Goal: Task Accomplishment & Management: Manage account settings

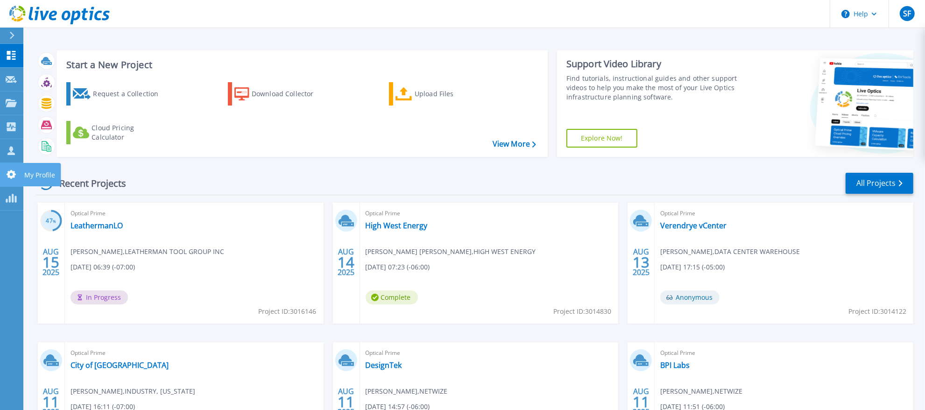
click at [14, 171] on icon at bounding box center [11, 174] width 11 height 9
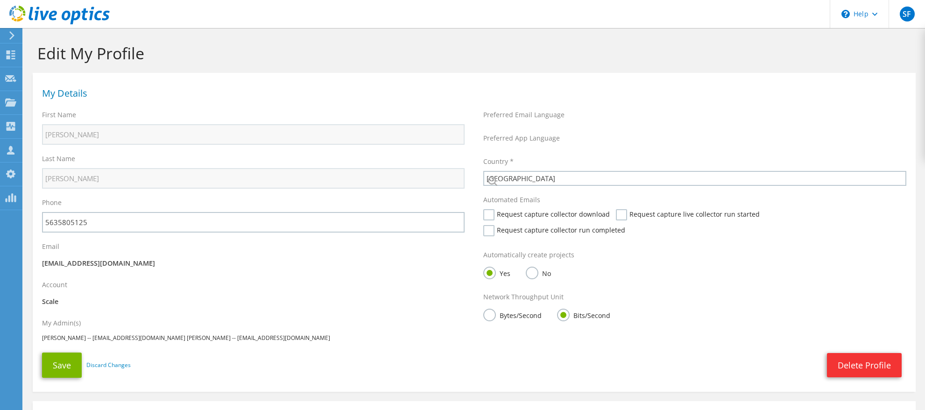
select select "224"
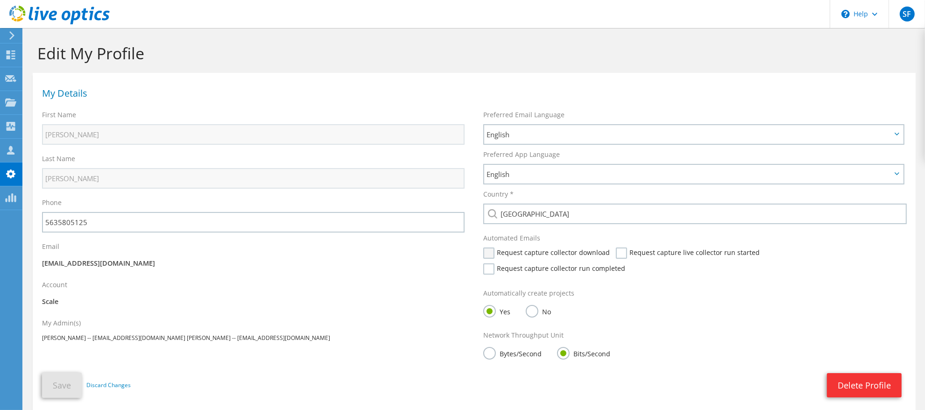
click at [494, 250] on label "Request capture collector download" at bounding box center [546, 253] width 127 height 11
click at [0, 0] on input "Request capture collector download" at bounding box center [0, 0] width 0 height 0
click at [617, 251] on label "Request capture live collector run started" at bounding box center [688, 253] width 144 height 11
click at [0, 0] on input "Request capture live collector run started" at bounding box center [0, 0] width 0 height 0
click at [625, 263] on label "Request capture collector run completed" at bounding box center [554, 268] width 142 height 11
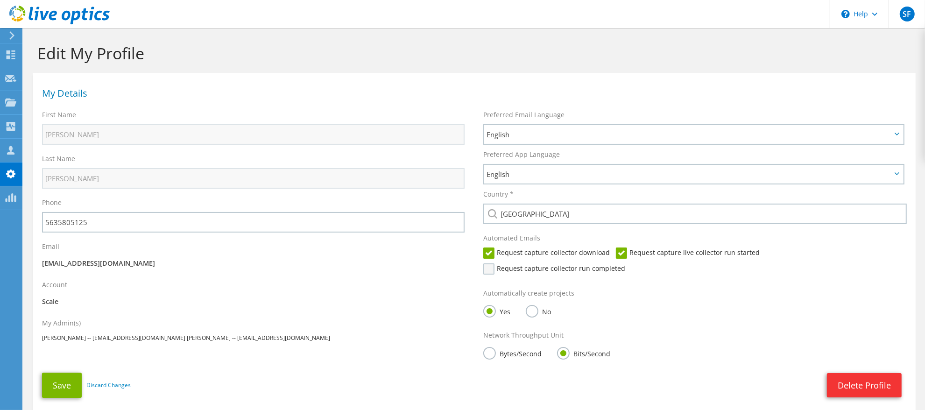
click at [0, 0] on input "Request capture collector run completed" at bounding box center [0, 0] width 0 height 0
click at [78, 378] on button "Save" at bounding box center [62, 385] width 40 height 25
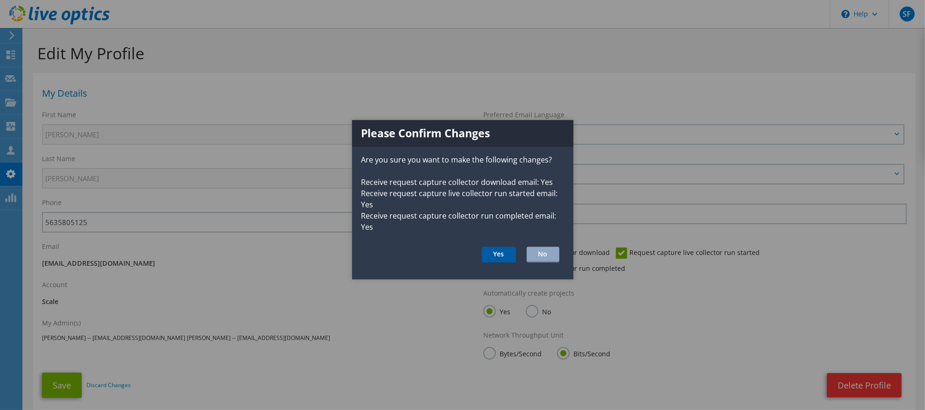
click at [502, 250] on button "Yes" at bounding box center [499, 255] width 34 height 16
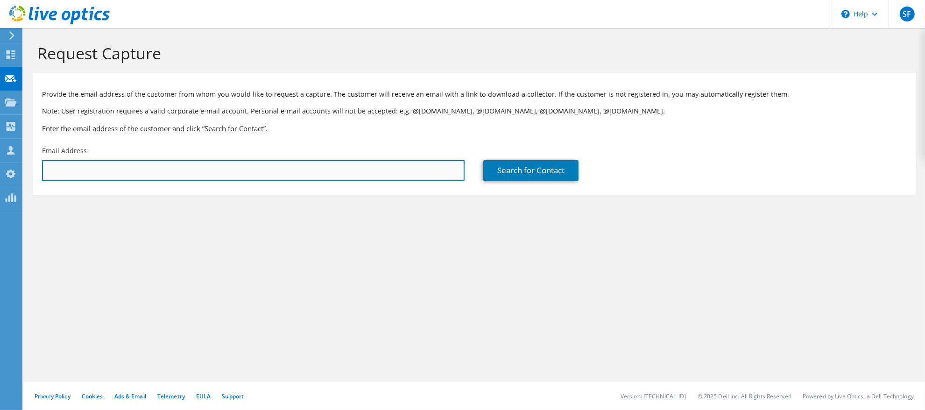
paste input "samperalta@agcr.us"
type input "samperalta@agcr.us"
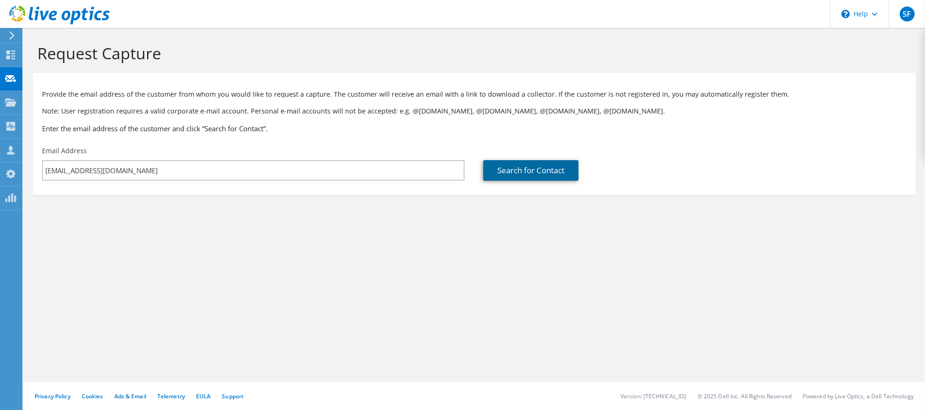
click at [508, 174] on link "Search for Contact" at bounding box center [530, 170] width 95 height 21
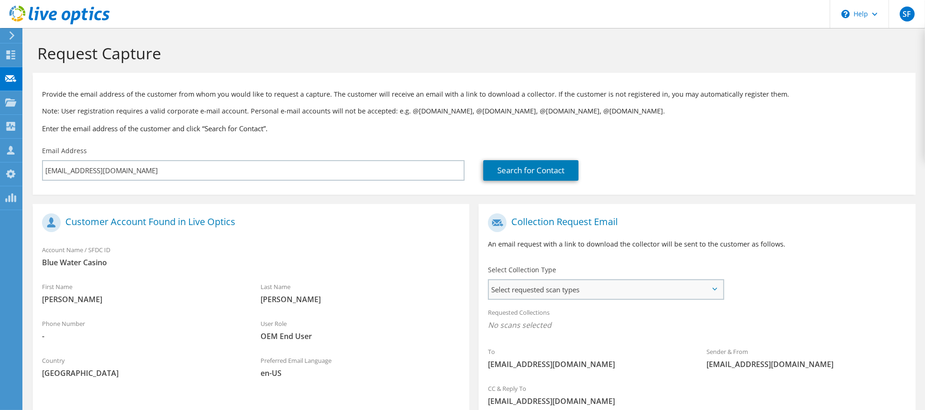
click at [598, 284] on span "Select requested scan types" at bounding box center [606, 289] width 234 height 19
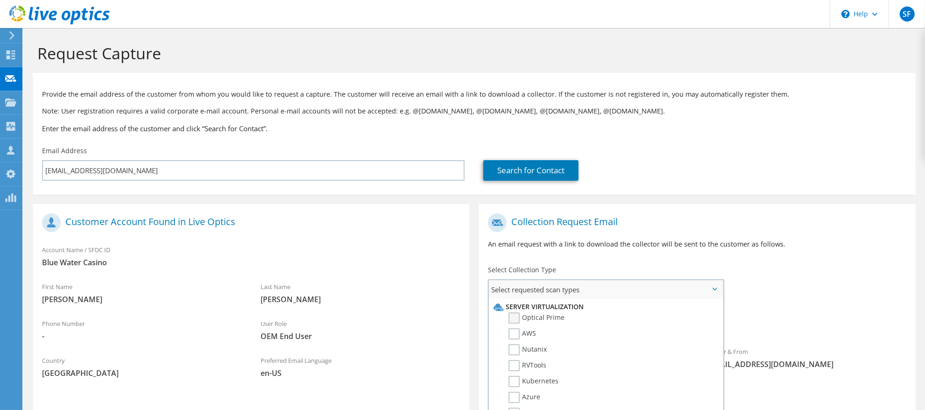
drag, startPoint x: 514, startPoint y: 318, endPoint x: 523, endPoint y: 318, distance: 9.3
click at [514, 318] on label "Optical Prime" at bounding box center [537, 317] width 56 height 11
click at [0, 0] on input "Optical Prime" at bounding box center [0, 0] width 0 height 0
click at [778, 290] on div "To samperalta@agcr.us Sender & From liveoptics@liveoptics.com" at bounding box center [697, 295] width 437 height 173
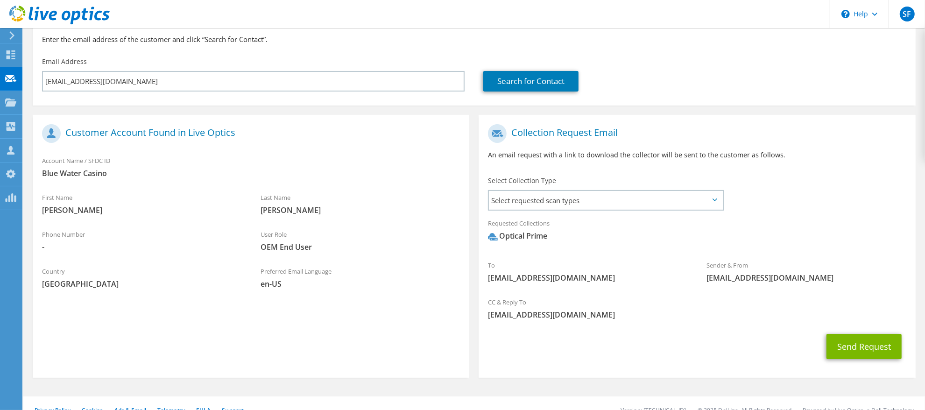
scroll to position [103, 0]
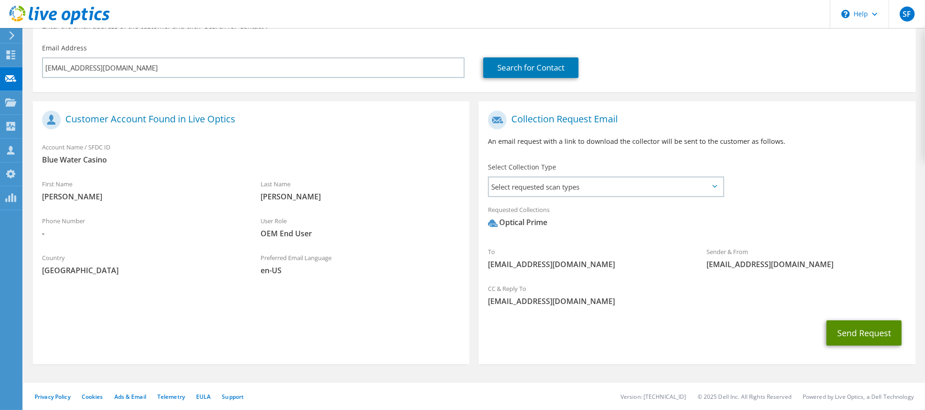
click at [846, 335] on button "Send Request" at bounding box center [864, 332] width 75 height 25
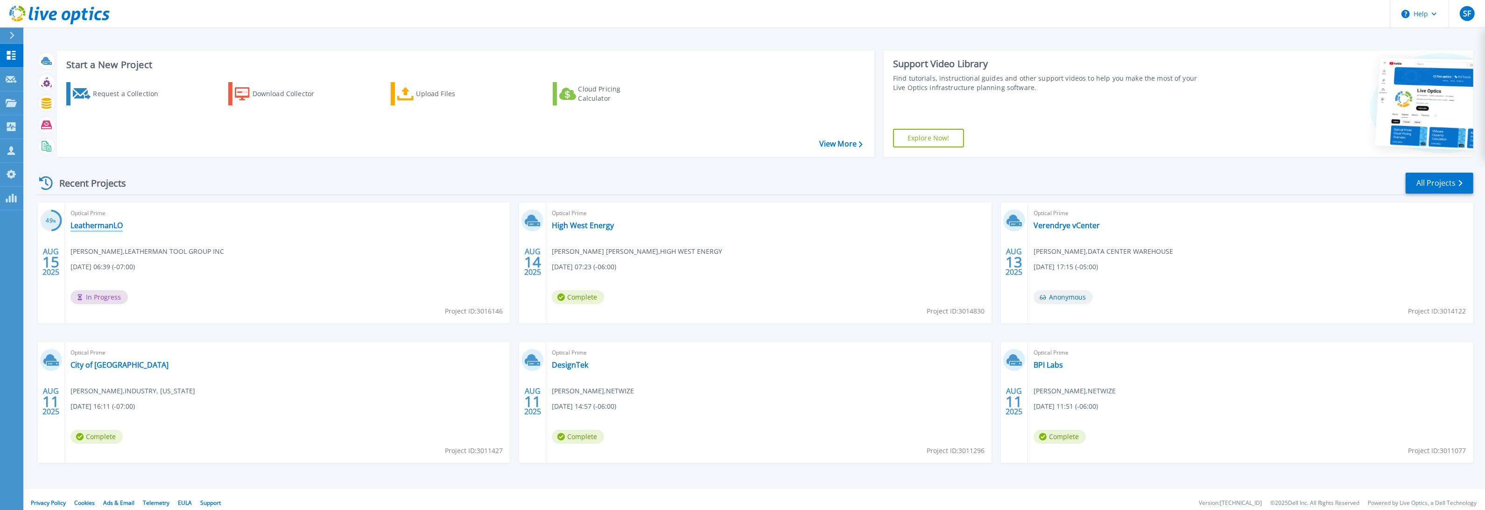
click at [113, 228] on link "LeathermanLO" at bounding box center [97, 225] width 52 height 9
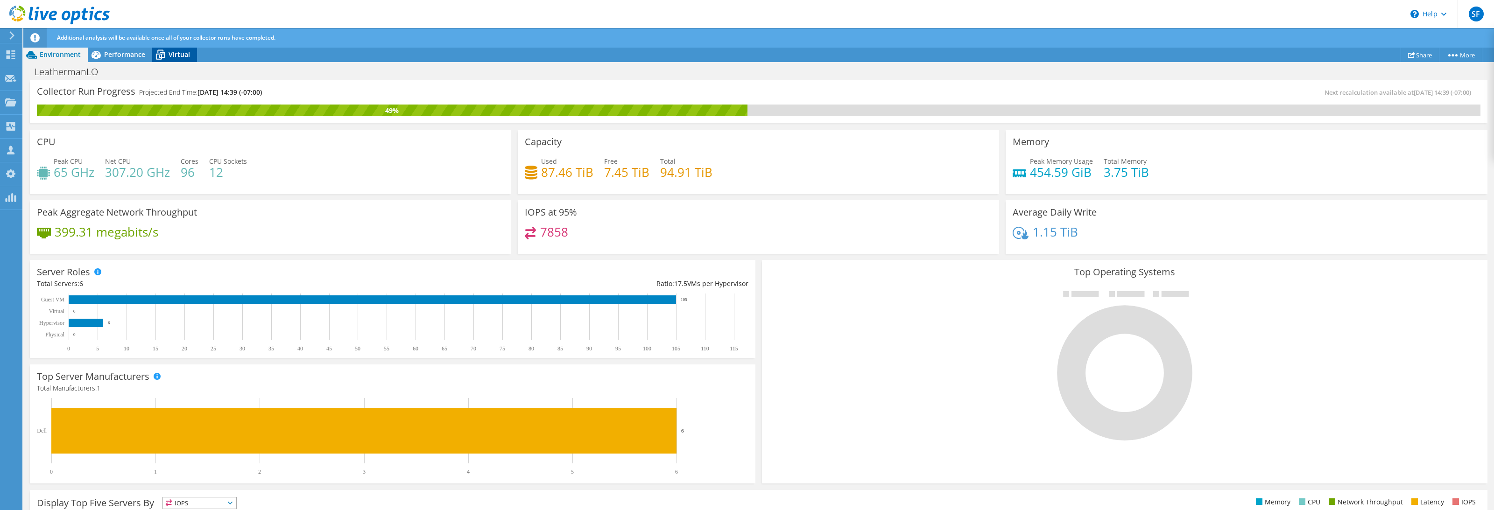
click at [166, 58] on icon at bounding box center [160, 55] width 16 height 16
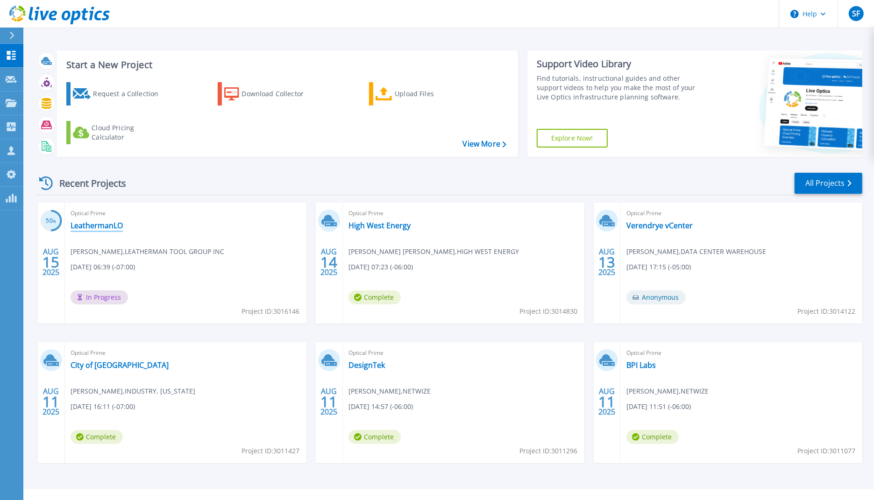
click at [107, 225] on link "LeathermanLO" at bounding box center [97, 225] width 52 height 9
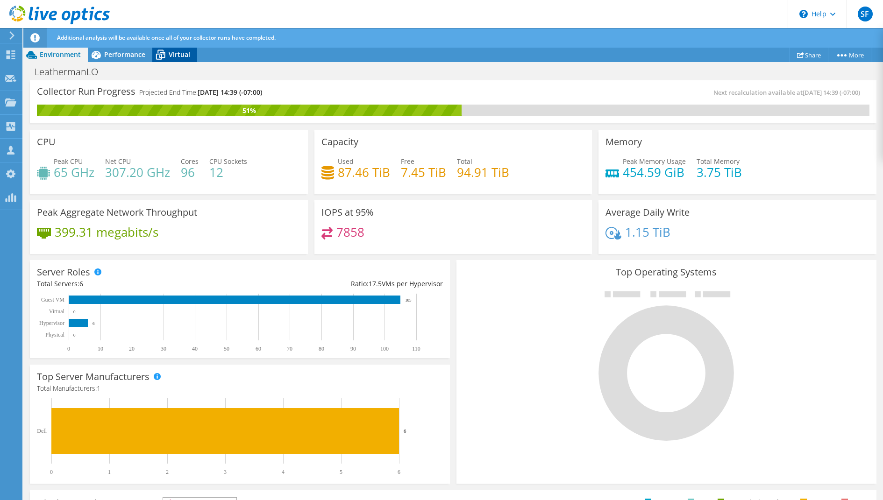
click at [184, 59] on div "Virtual" at bounding box center [174, 54] width 45 height 15
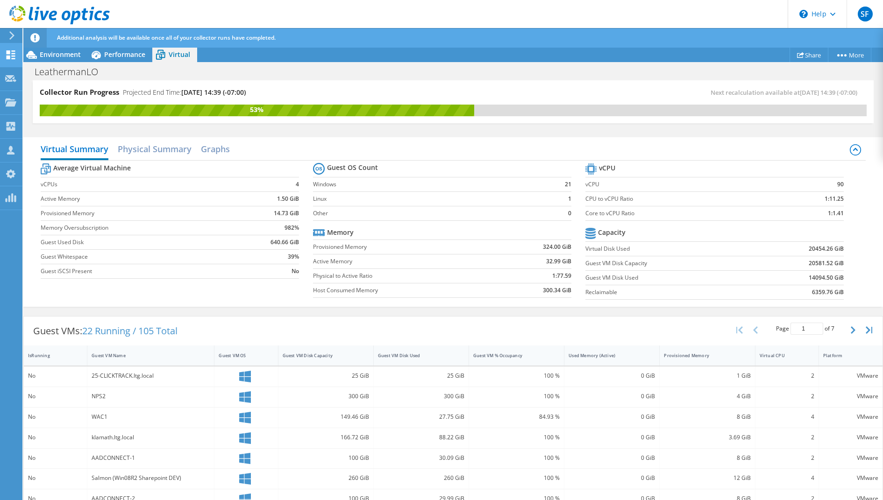
click at [14, 59] on div at bounding box center [10, 56] width 11 height 10
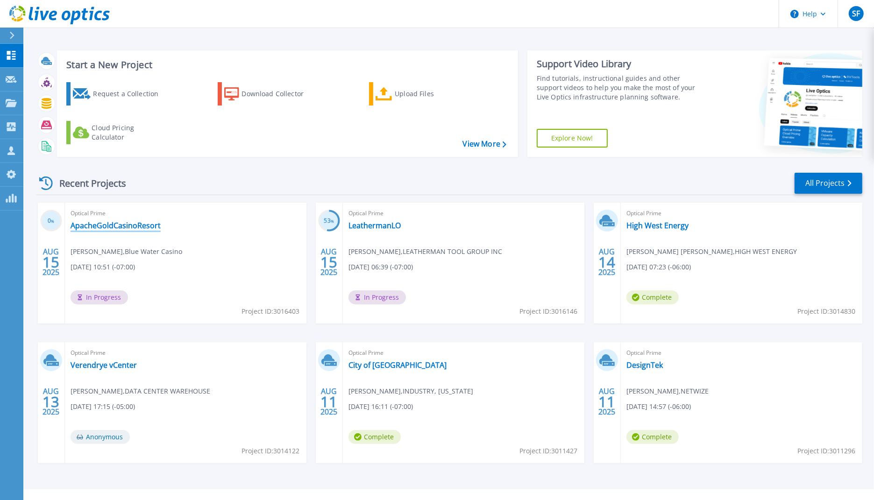
click at [126, 223] on link "ApacheGoldCasinoResort" at bounding box center [116, 225] width 90 height 9
